Goal: Transaction & Acquisition: Download file/media

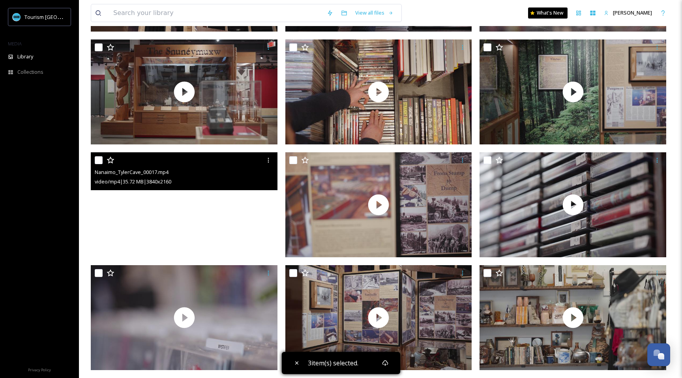
scroll to position [11960, 0]
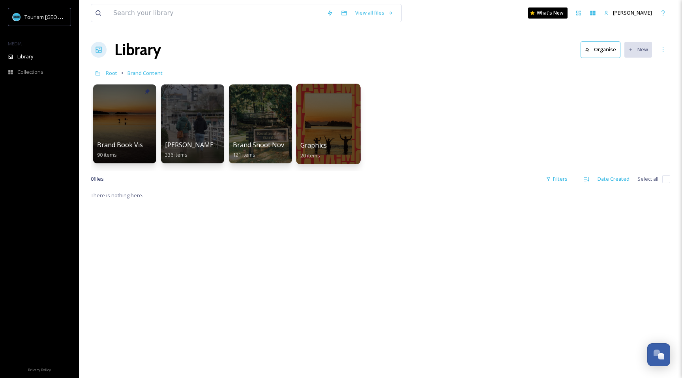
click at [331, 126] on div at bounding box center [328, 124] width 64 height 80
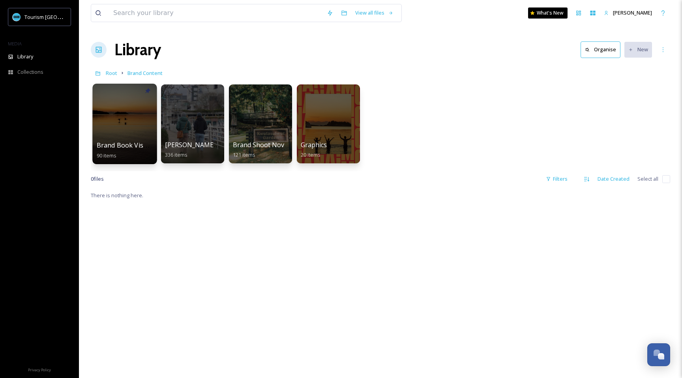
click at [122, 115] on div at bounding box center [124, 124] width 64 height 80
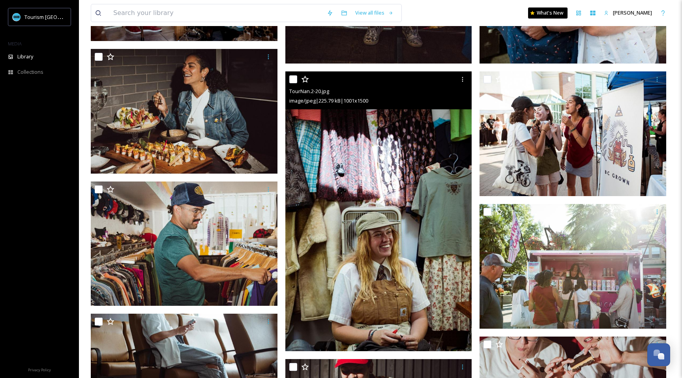
scroll to position [737, 0]
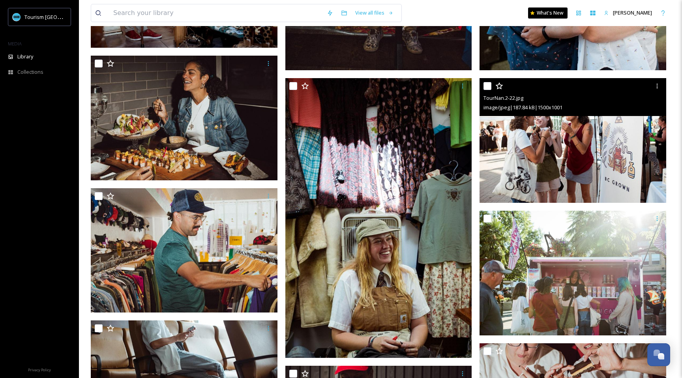
click at [489, 88] on input "checkbox" at bounding box center [487, 86] width 8 height 8
checkbox input "true"
click at [514, 123] on img at bounding box center [572, 140] width 187 height 125
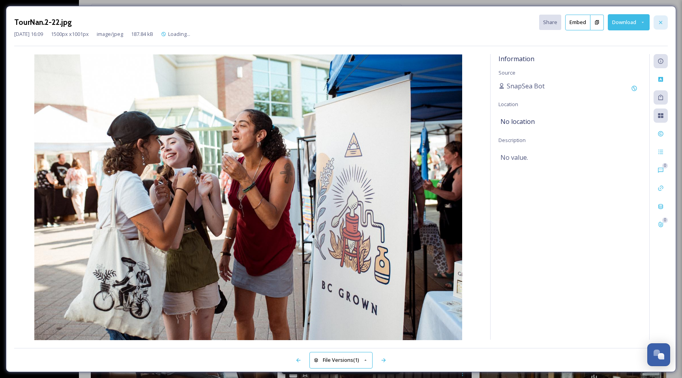
click at [663, 22] on div at bounding box center [660, 22] width 14 height 14
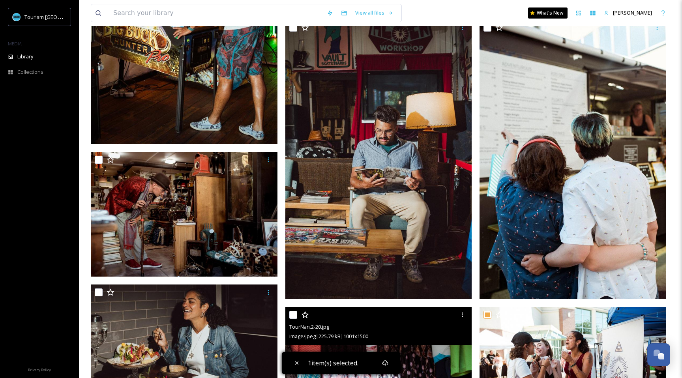
scroll to position [448, 0]
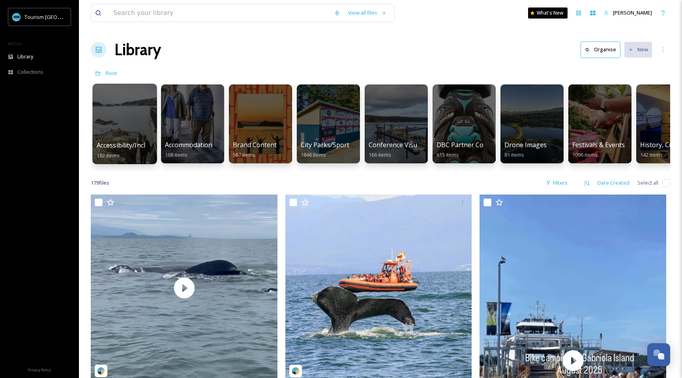
click at [116, 133] on div at bounding box center [124, 124] width 64 height 80
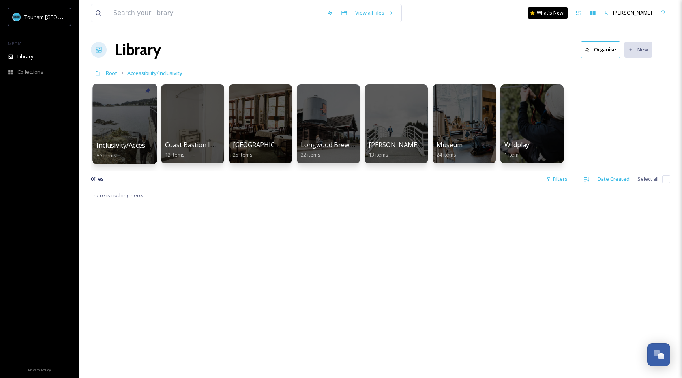
click at [118, 127] on div at bounding box center [124, 124] width 64 height 80
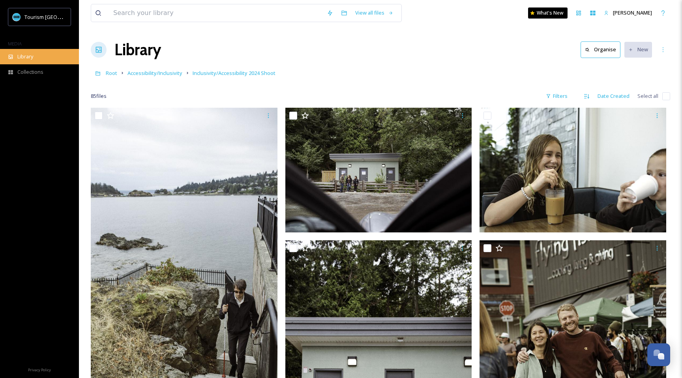
click at [28, 57] on span "Library" at bounding box center [25, 56] width 16 height 7
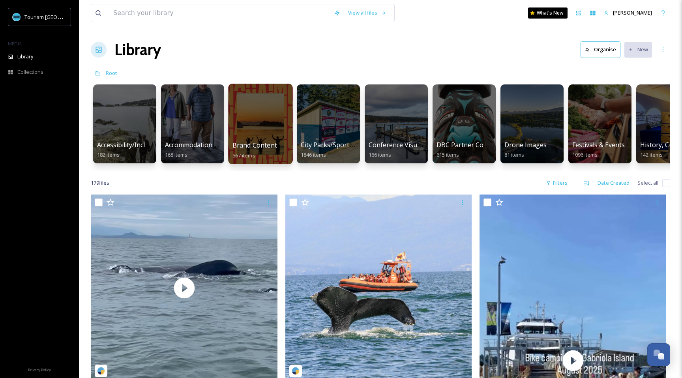
click at [250, 127] on div at bounding box center [260, 124] width 64 height 80
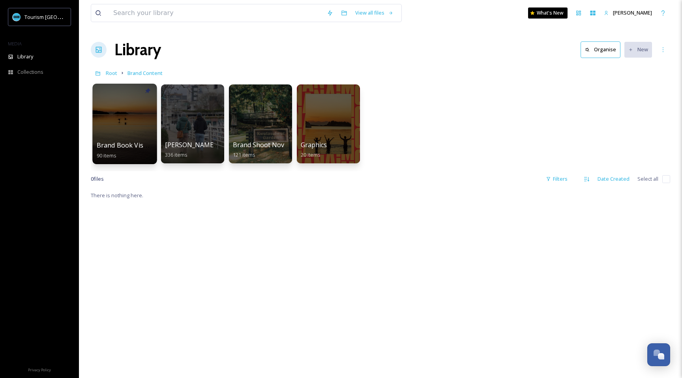
click at [129, 128] on div at bounding box center [124, 124] width 64 height 80
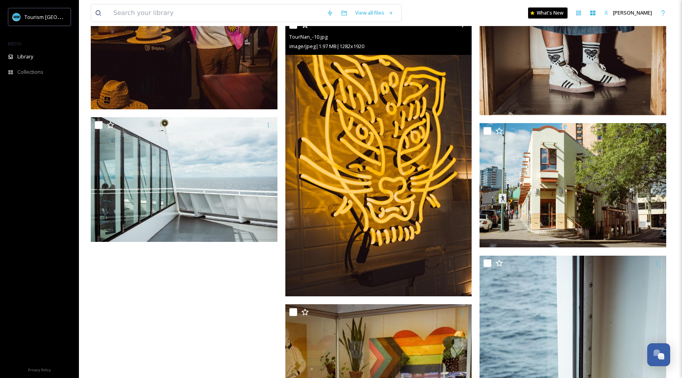
scroll to position [5709, 0]
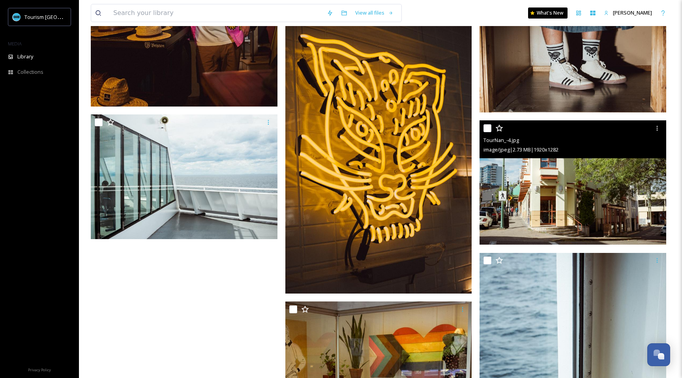
click at [490, 129] on input "checkbox" at bounding box center [487, 128] width 8 height 8
checkbox input "true"
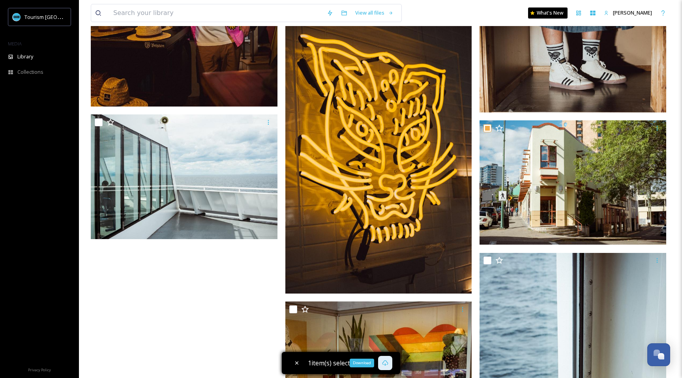
click at [385, 364] on icon at bounding box center [385, 363] width 6 height 6
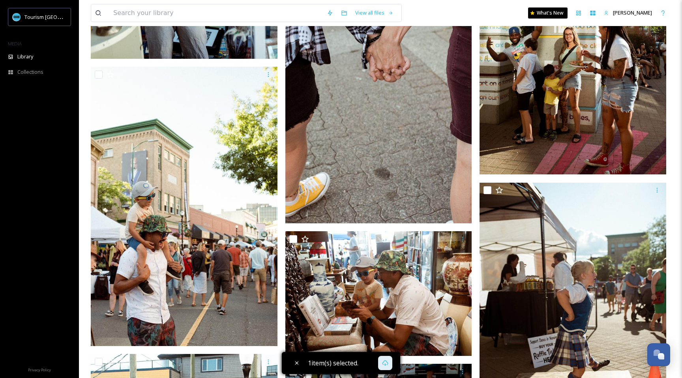
scroll to position [3135, 0]
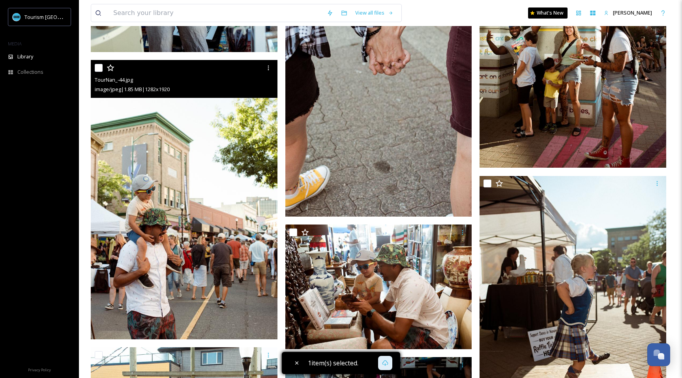
click at [99, 69] on input "checkbox" at bounding box center [99, 68] width 8 height 8
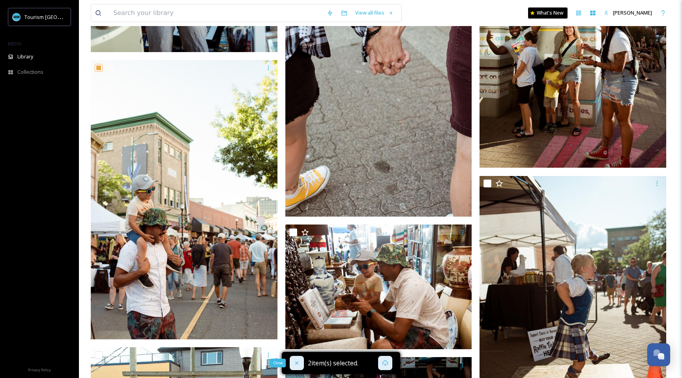
click at [295, 363] on icon at bounding box center [296, 363] width 6 height 6
checkbox input "false"
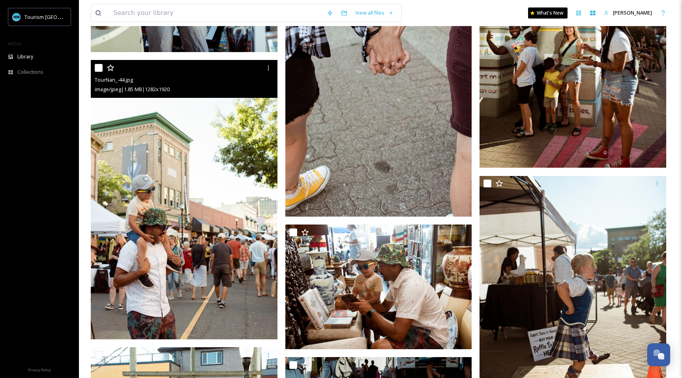
click at [97, 65] on input "checkbox" at bounding box center [99, 68] width 8 height 8
checkbox input "true"
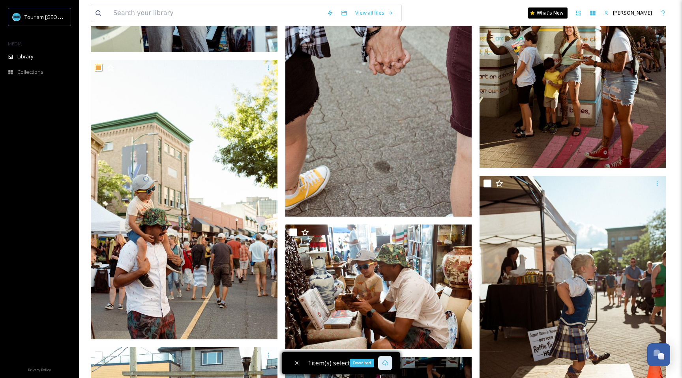
click at [388, 363] on icon at bounding box center [385, 363] width 6 height 6
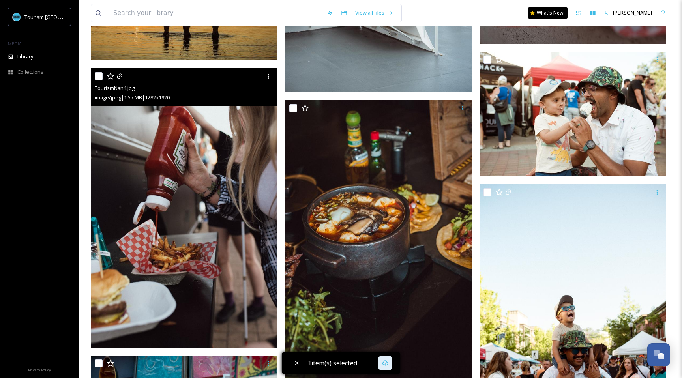
scroll to position [2553, 0]
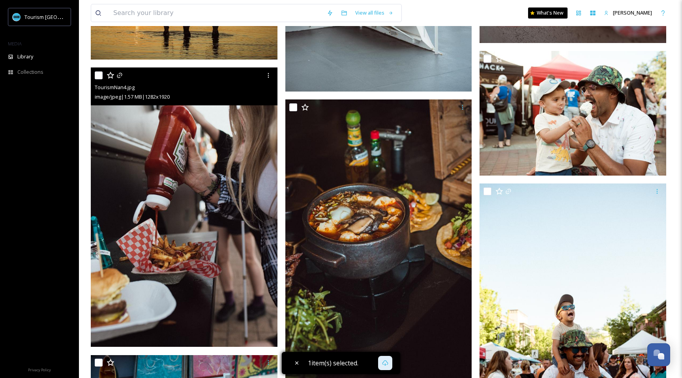
click at [100, 77] on input "checkbox" at bounding box center [99, 75] width 8 height 8
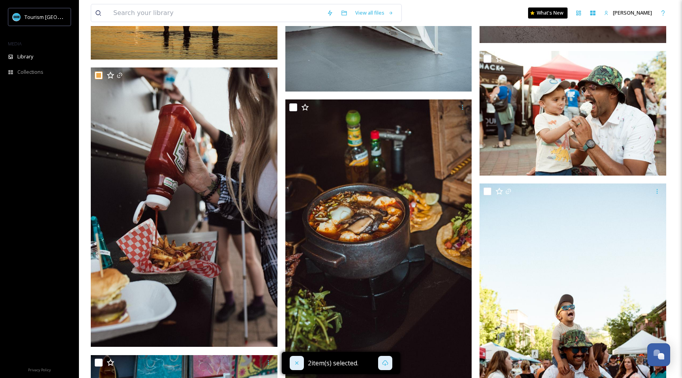
click at [297, 363] on icon at bounding box center [296, 363] width 6 height 6
checkbox input "false"
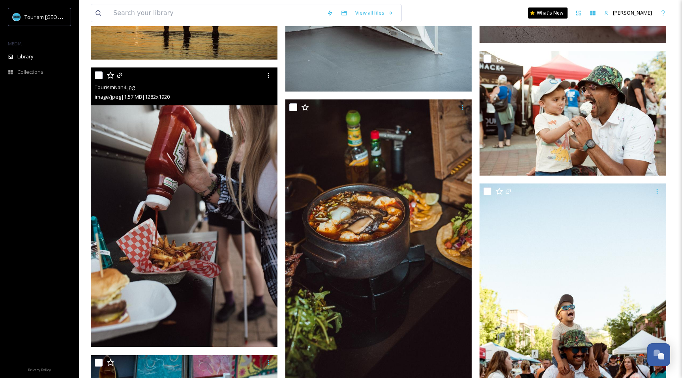
click at [96, 75] on input "checkbox" at bounding box center [99, 75] width 8 height 8
checkbox input "true"
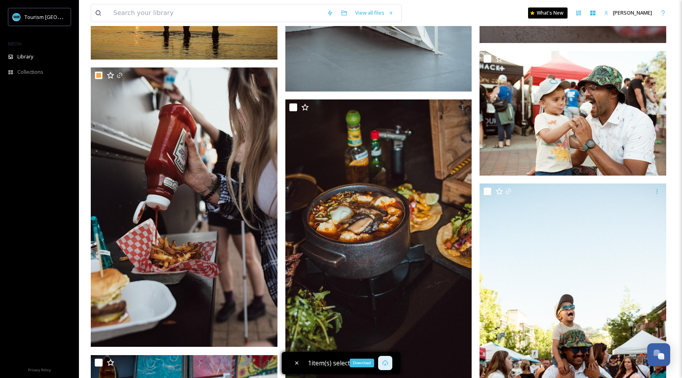
click at [386, 361] on icon at bounding box center [385, 363] width 6 height 6
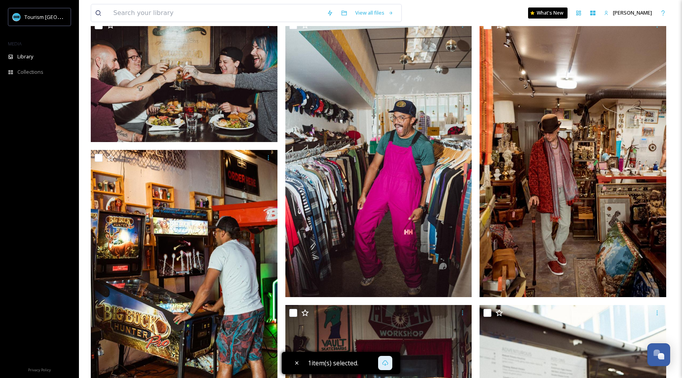
scroll to position [0, 0]
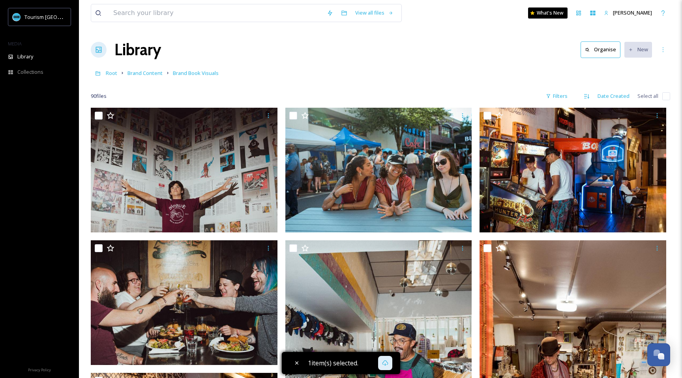
click at [133, 52] on h1 "Library" at bounding box center [137, 50] width 47 height 24
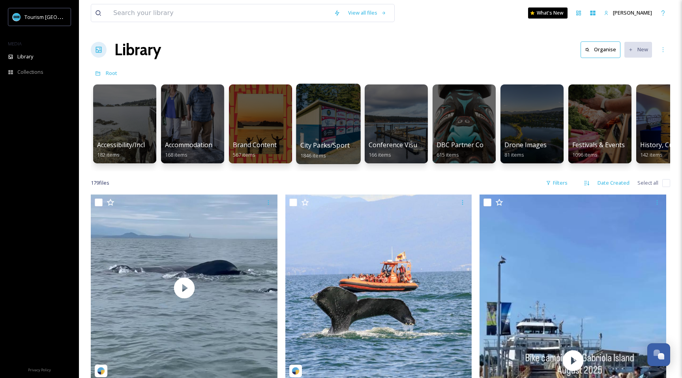
click at [325, 136] on div at bounding box center [328, 124] width 64 height 80
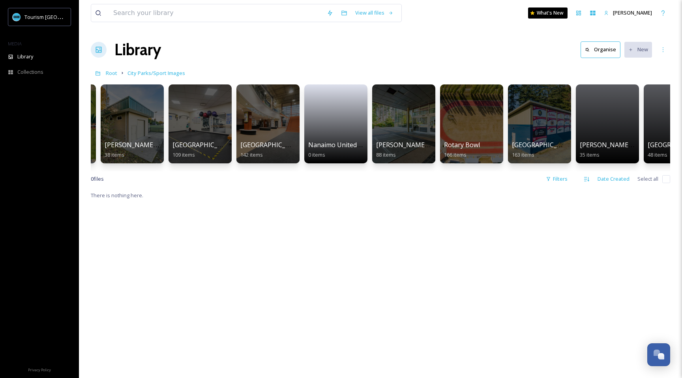
scroll to position [0, 846]
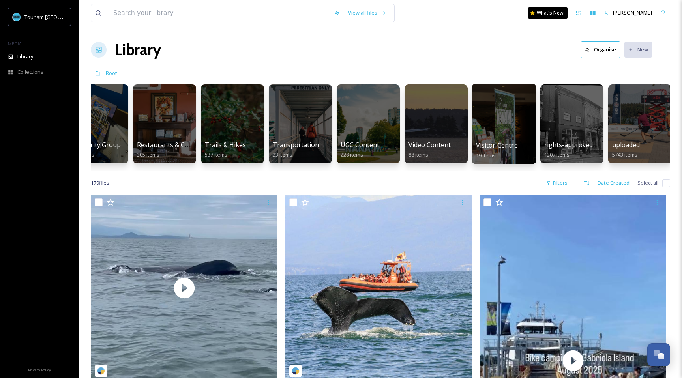
scroll to position [0, 1049]
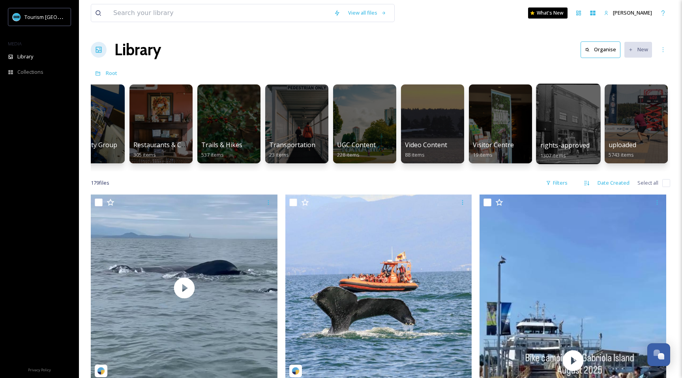
click at [555, 136] on div at bounding box center [568, 124] width 64 height 80
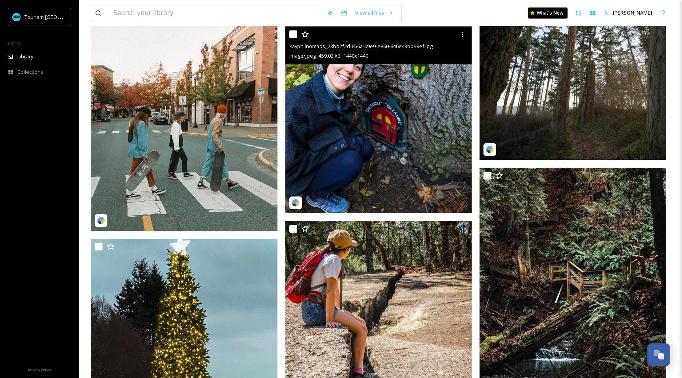
scroll to position [19903, 0]
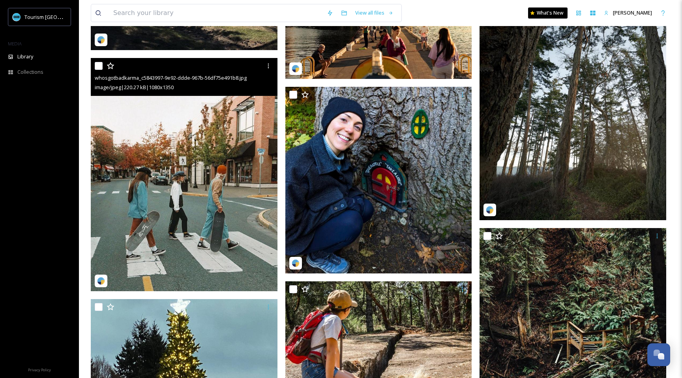
click at [97, 61] on div at bounding box center [185, 66] width 181 height 14
click at [95, 61] on div at bounding box center [185, 66] width 181 height 14
click at [98, 68] on input "checkbox" at bounding box center [99, 66] width 8 height 8
checkbox input "true"
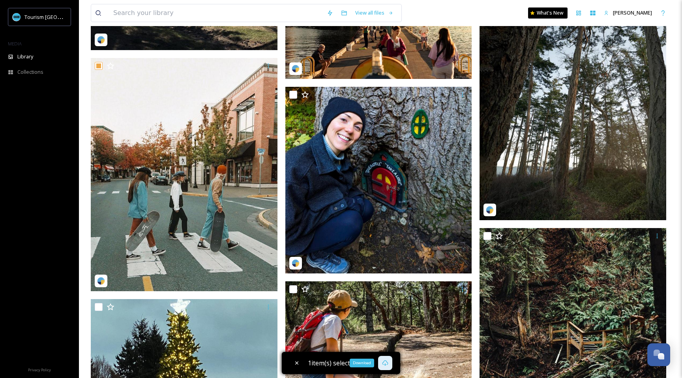
click at [390, 364] on div "Download" at bounding box center [385, 363] width 14 height 14
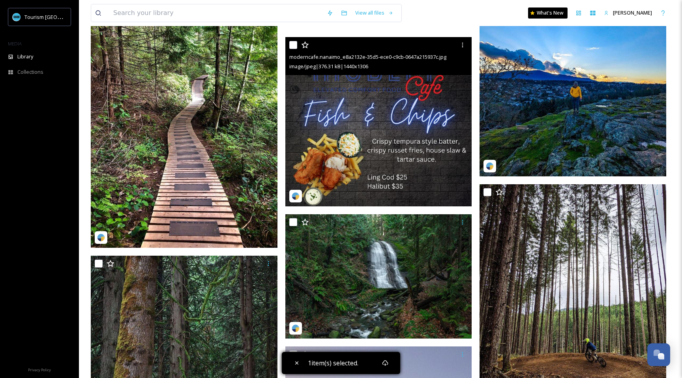
scroll to position [19025, 0]
